Goal: Transaction & Acquisition: Purchase product/service

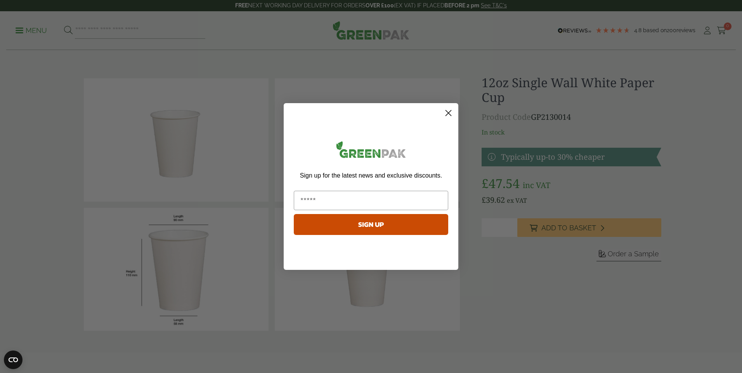
click at [450, 113] on circle "Close dialog" at bounding box center [448, 113] width 13 height 13
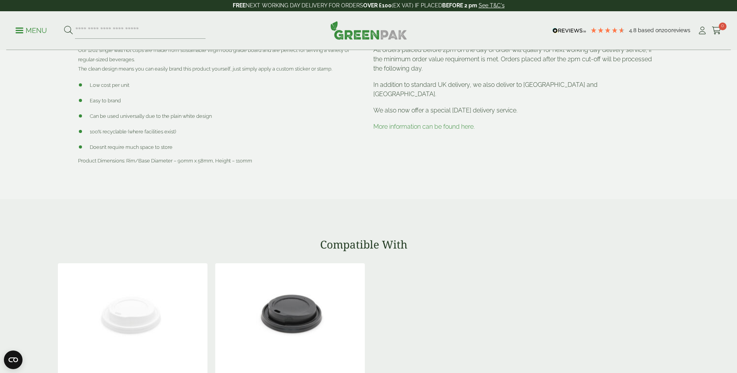
scroll to position [233, 0]
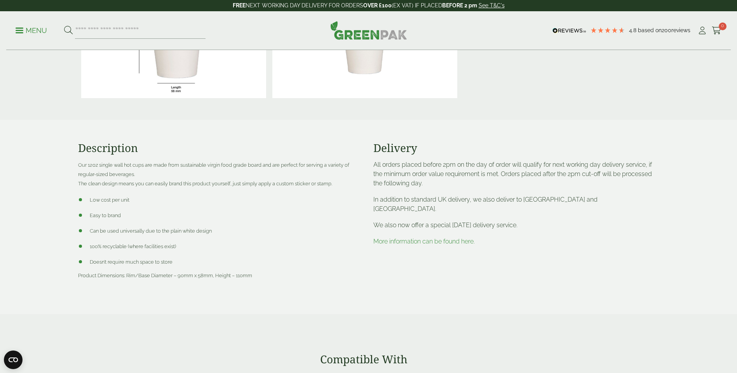
click at [422, 238] on link "More information can be found here." at bounding box center [423, 241] width 101 height 7
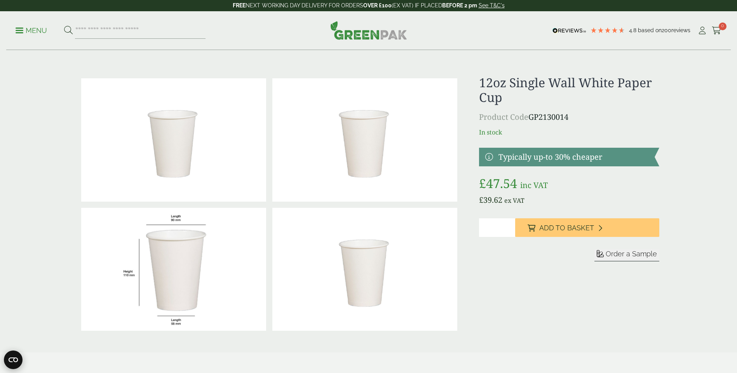
click at [12, 359] on icon "Open CMP widget" at bounding box center [13, 360] width 9 height 5
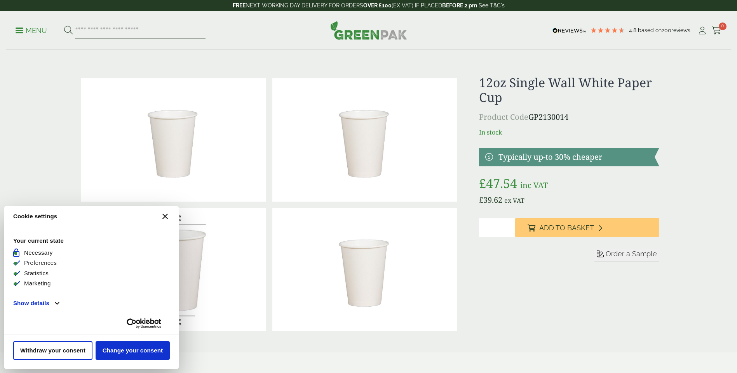
click at [163, 216] on icon "[#WIDGET_ICON_CROSS#]" at bounding box center [164, 216] width 5 height 5
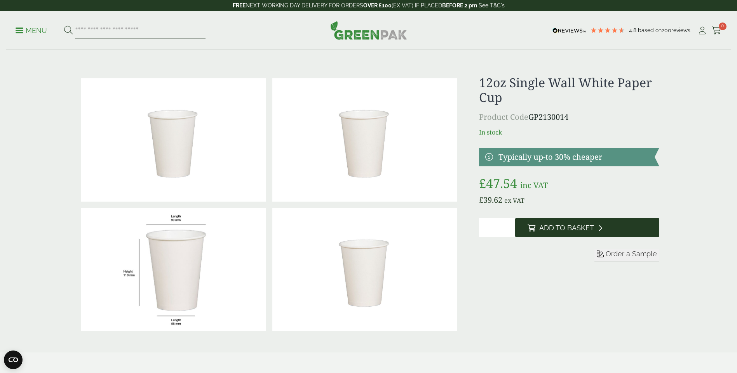
click at [561, 229] on span "Add to Basket" at bounding box center [566, 228] width 55 height 9
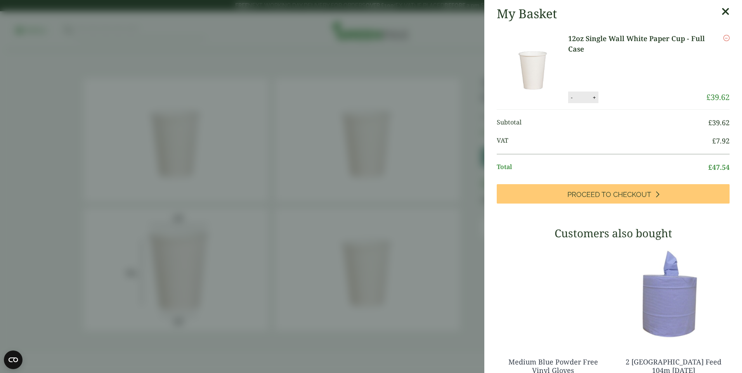
click at [722, 9] on icon at bounding box center [726, 11] width 8 height 11
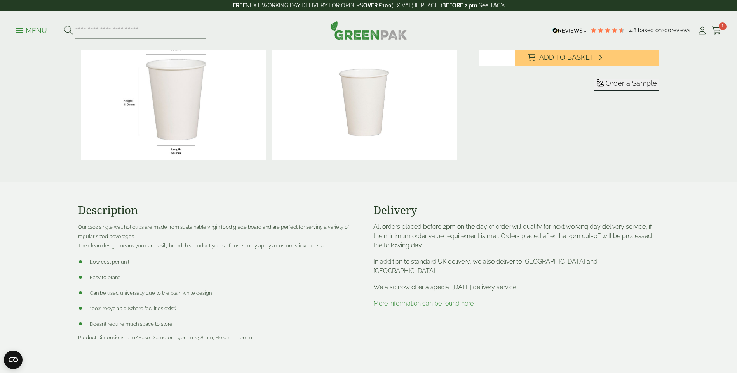
scroll to position [194, 0]
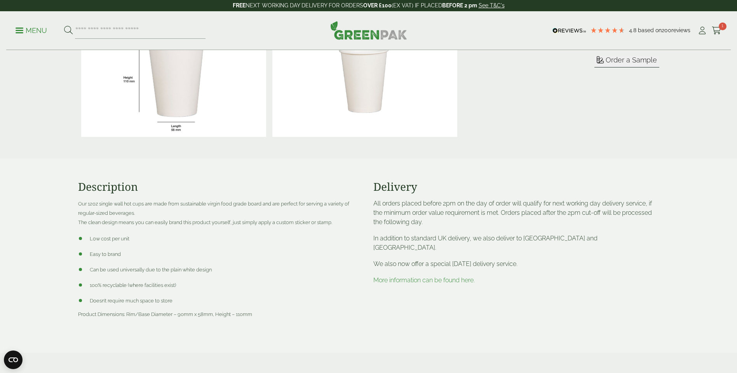
click at [416, 277] on link "More information can be found here." at bounding box center [423, 280] width 101 height 7
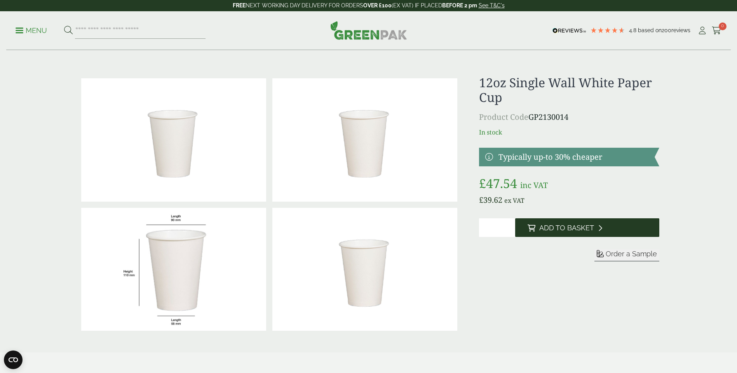
click at [542, 227] on span "Add to Basket" at bounding box center [566, 228] width 55 height 9
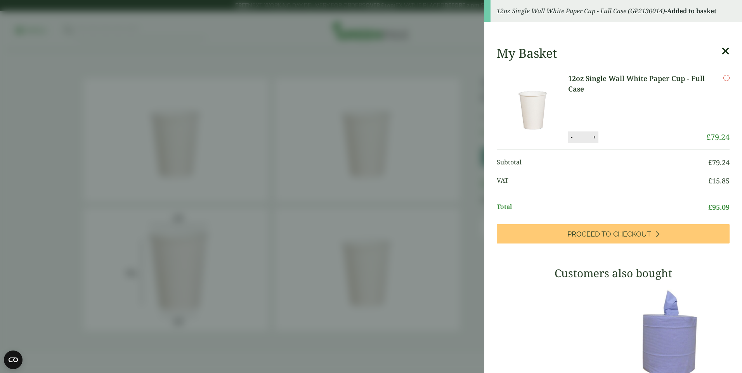
click at [716, 73] on div "Remove" at bounding box center [718, 102] width 23 height 58
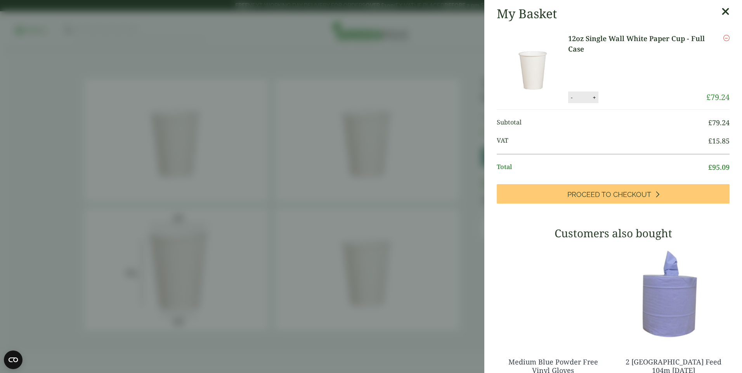
click at [722, 9] on icon at bounding box center [726, 11] width 8 height 11
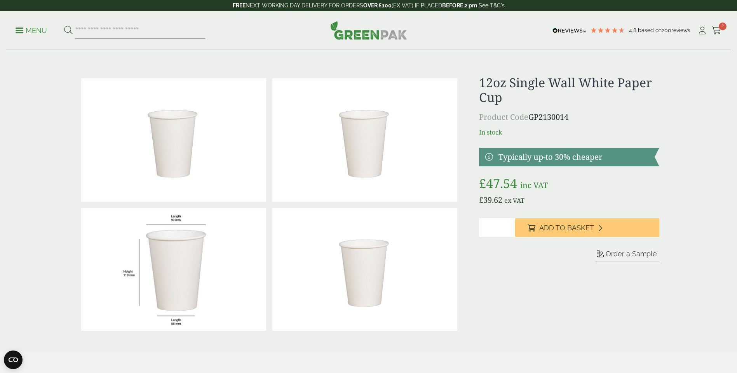
click at [16, 27] on p "Menu" at bounding box center [31, 30] width 31 height 9
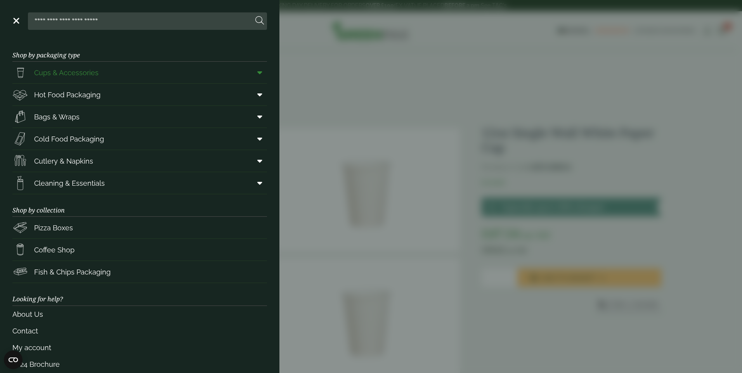
click at [92, 74] on span "Cups & Accessories" at bounding box center [66, 73] width 64 height 10
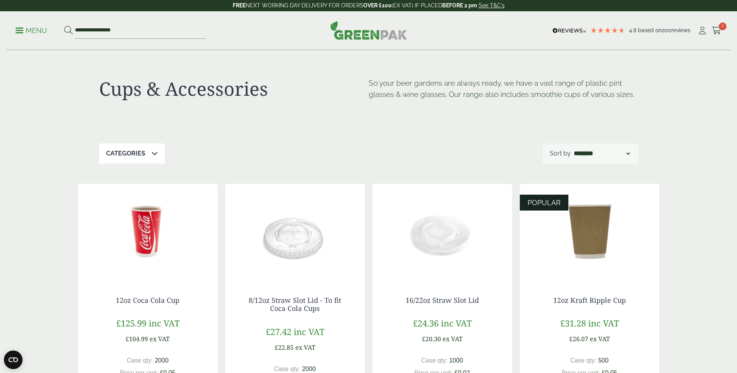
click at [155, 154] on icon at bounding box center [154, 153] width 6 height 6
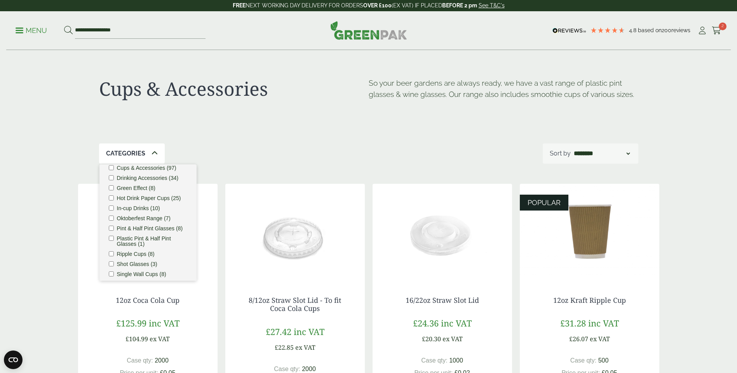
scroll to position [78, 0]
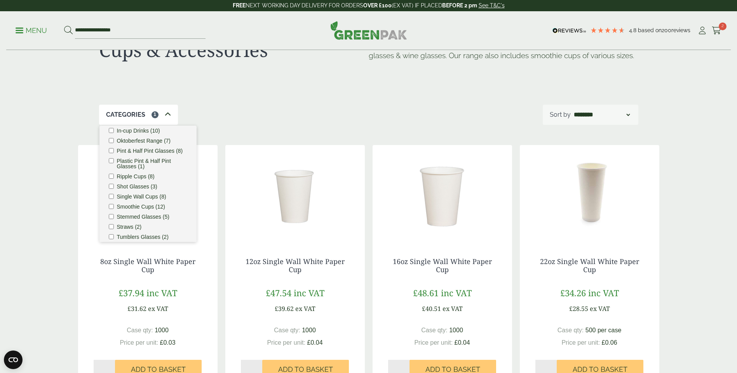
click at [316, 122] on div "Categories 1 Carafes & Jugs (3) Carry Packs (4) Coca Cola Cups (5) Cups & Acces…" at bounding box center [368, 115] width 539 height 20
click at [65, 116] on div "Cups & Accessories So your beer gardens are always ready, we have a vast range …" at bounding box center [368, 355] width 737 height 686
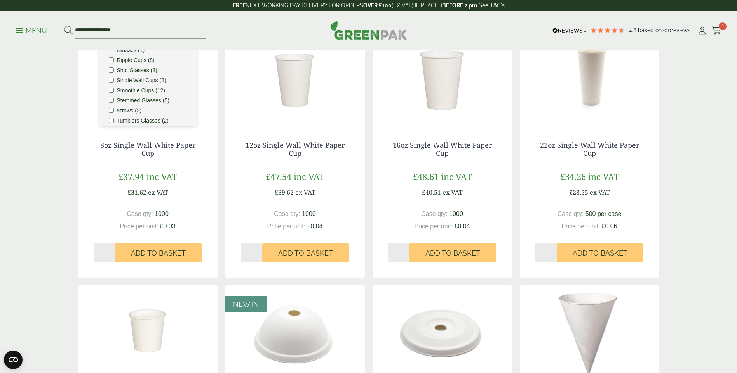
scroll to position [116, 0]
